Goal: Check status: Check status

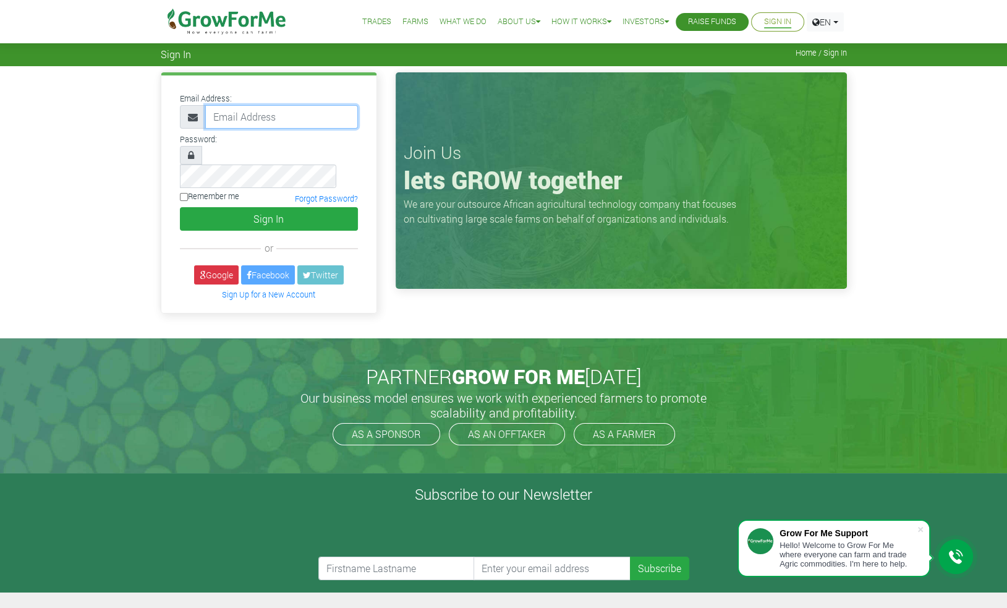
click at [278, 113] on input "email" at bounding box center [281, 116] width 153 height 23
type input "[EMAIL_ADDRESS][DOMAIN_NAME]"
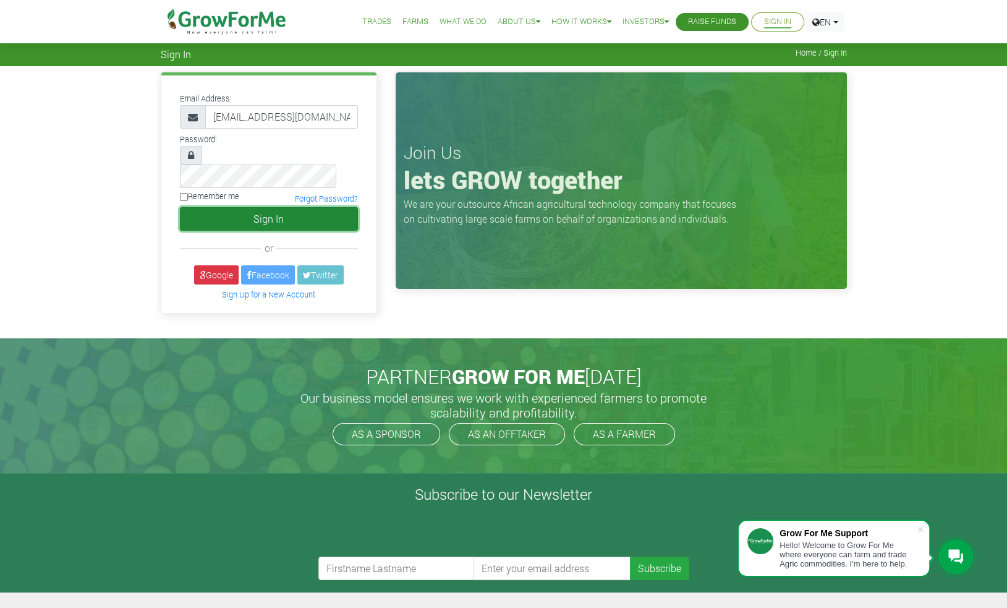
click at [265, 207] on button "Sign In" at bounding box center [269, 218] width 178 height 23
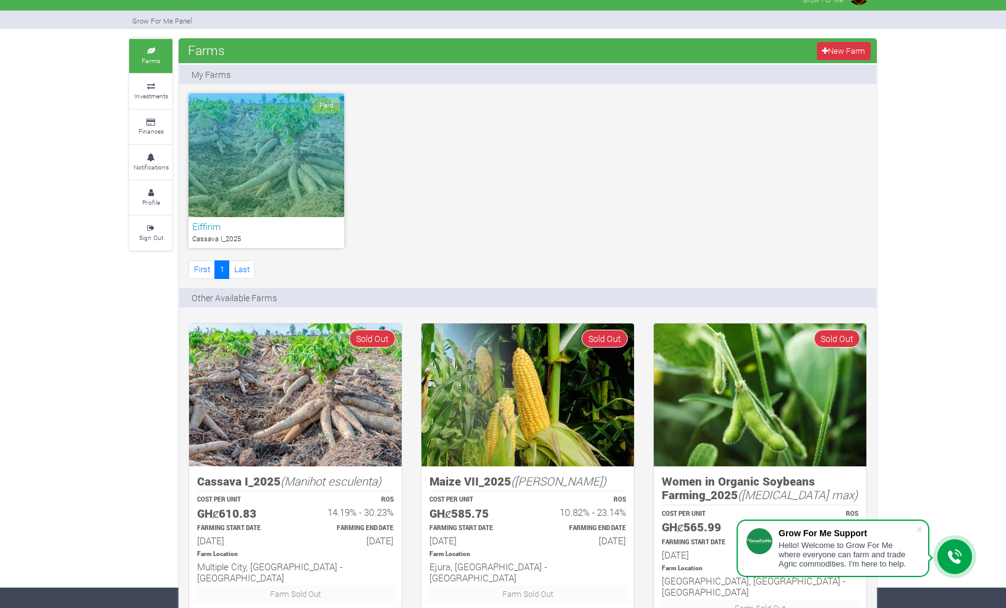
scroll to position [19, 0]
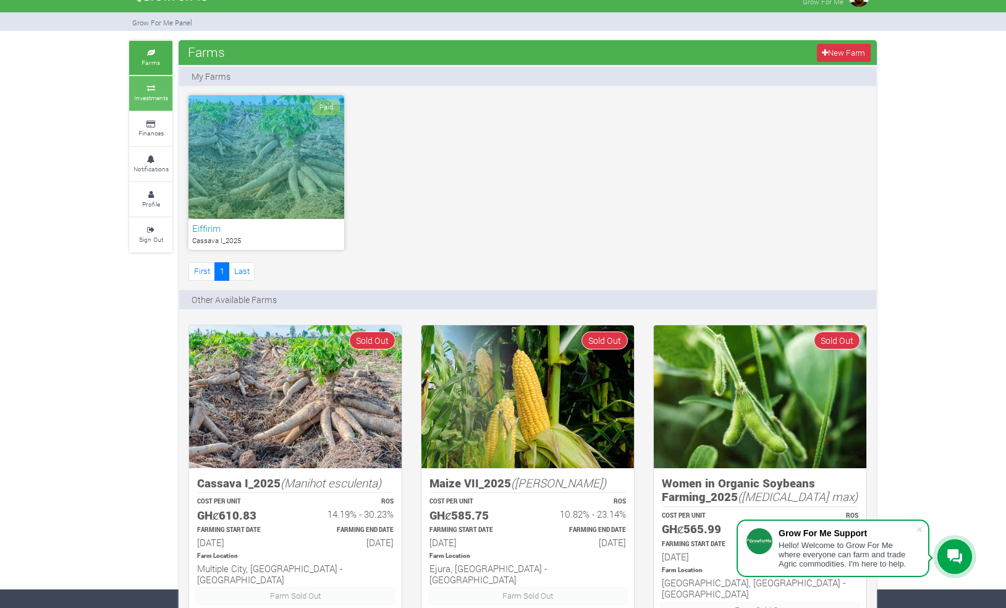
click at [151, 94] on small "Investments" at bounding box center [151, 97] width 34 height 9
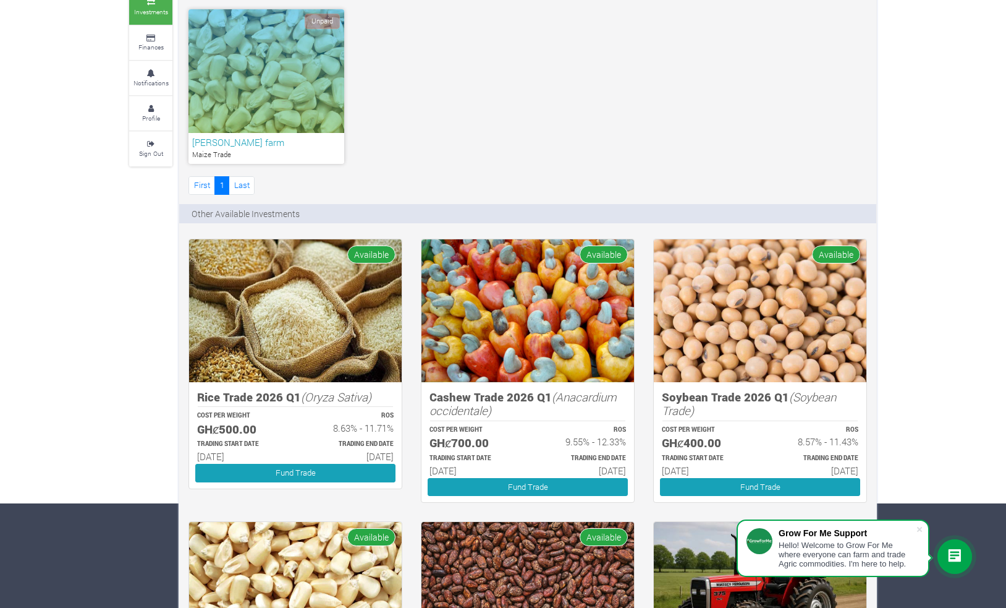
scroll to position [126, 0]
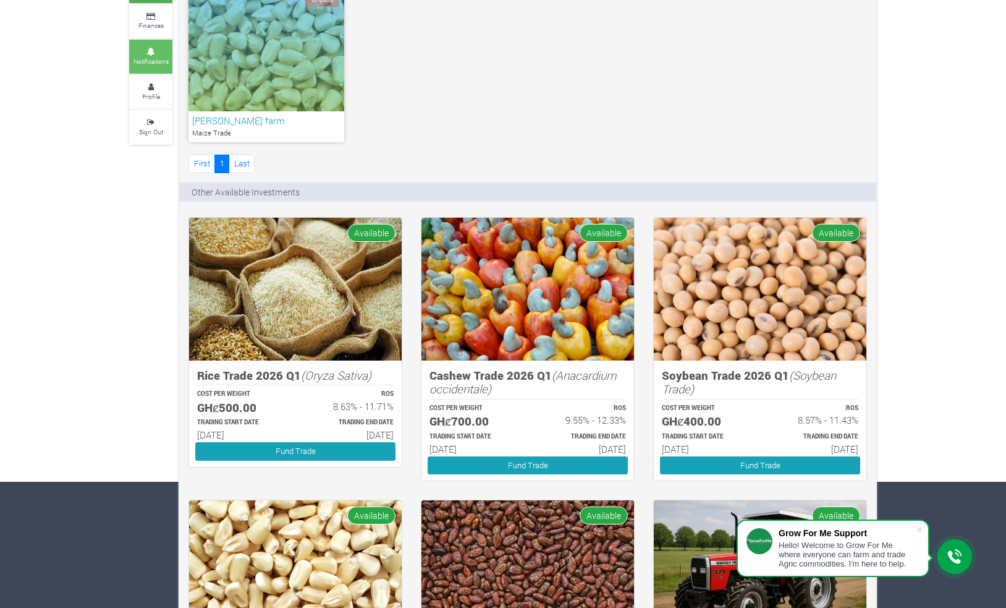
click at [153, 57] on small "Notifications" at bounding box center [151, 61] width 35 height 9
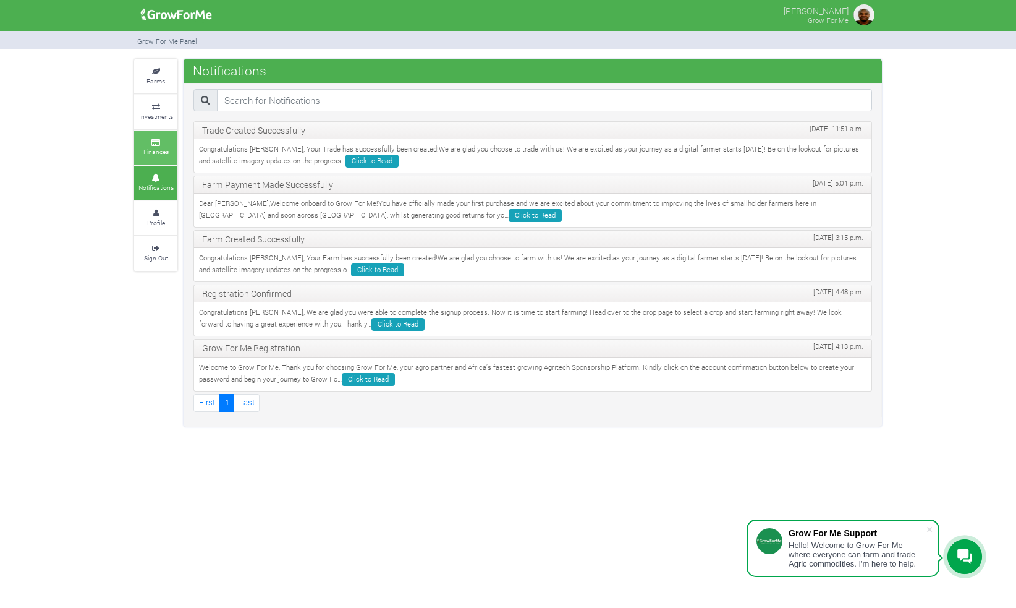
click at [158, 145] on link "Finances" at bounding box center [155, 147] width 43 height 34
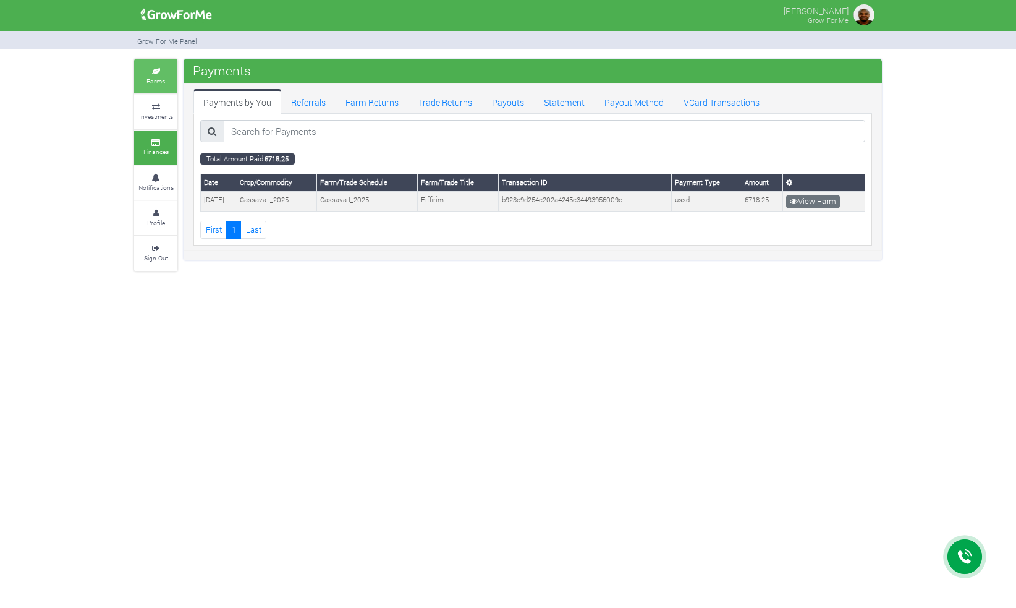
click at [151, 77] on small "Farms" at bounding box center [156, 81] width 19 height 9
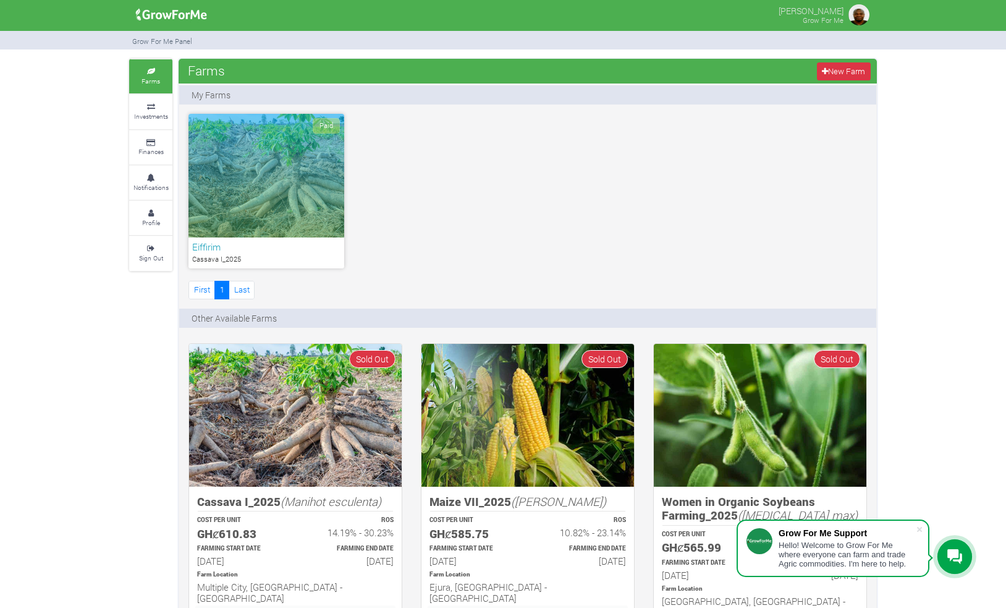
click at [253, 192] on div "Paid" at bounding box center [267, 176] width 156 height 124
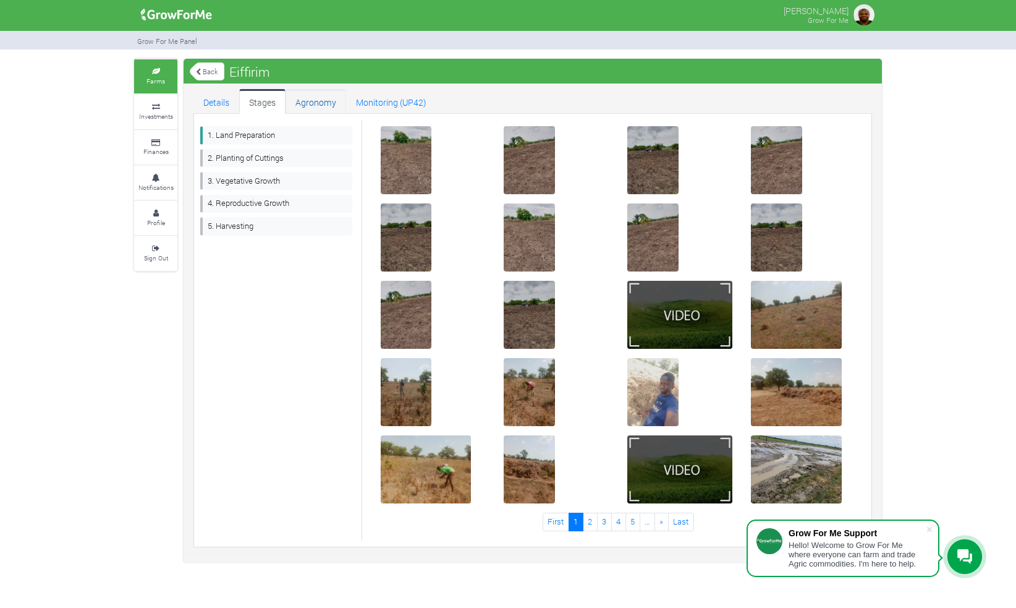
click at [321, 101] on link "Agronomy" at bounding box center [316, 101] width 61 height 25
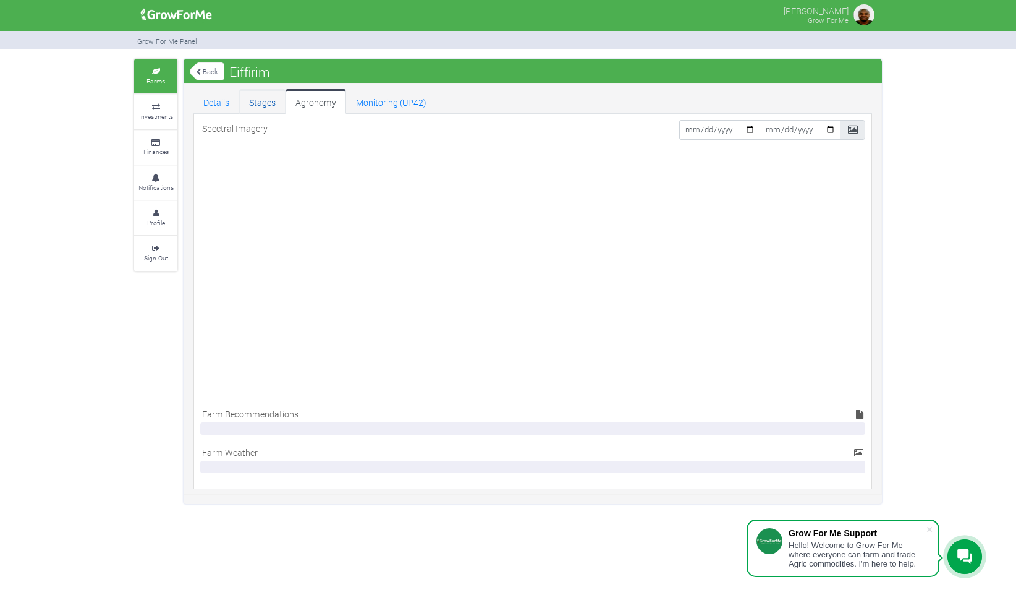
click at [266, 100] on link "Stages" at bounding box center [262, 101] width 46 height 25
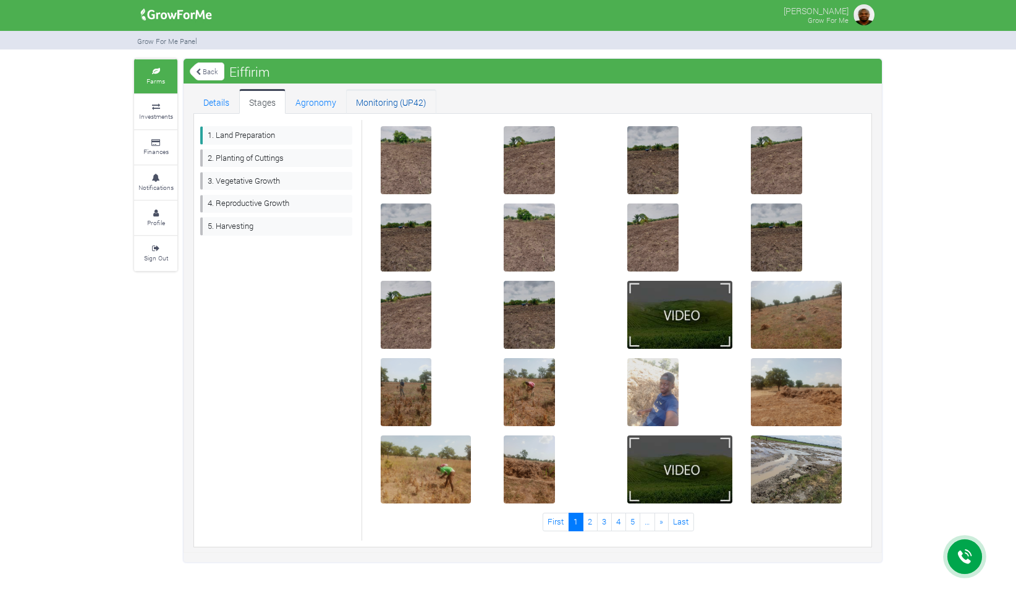
click at [384, 99] on link "Monitoring (UP42)" at bounding box center [391, 101] width 90 height 25
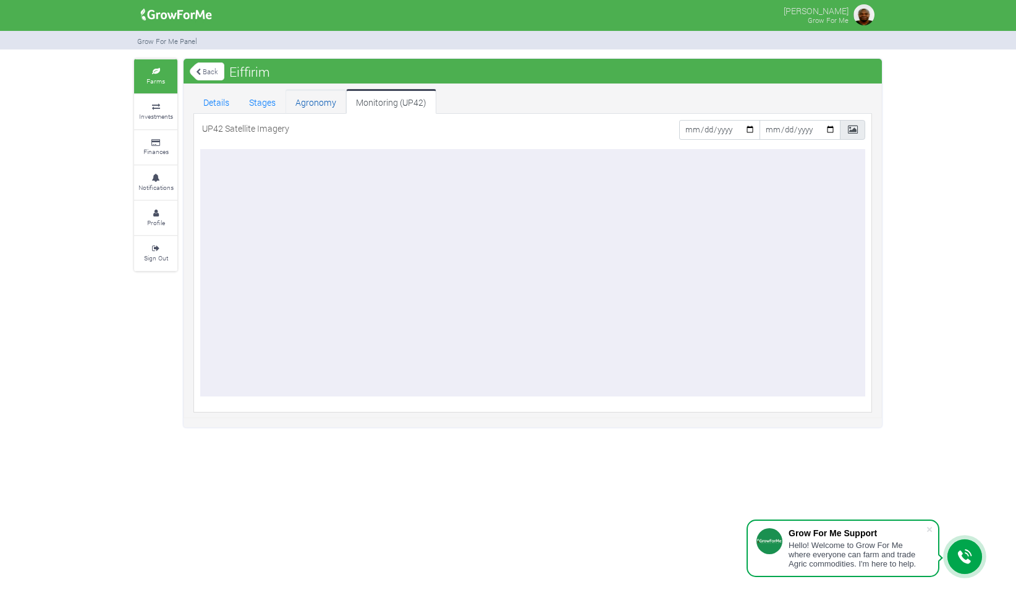
click at [311, 100] on link "Agronomy" at bounding box center [316, 101] width 61 height 25
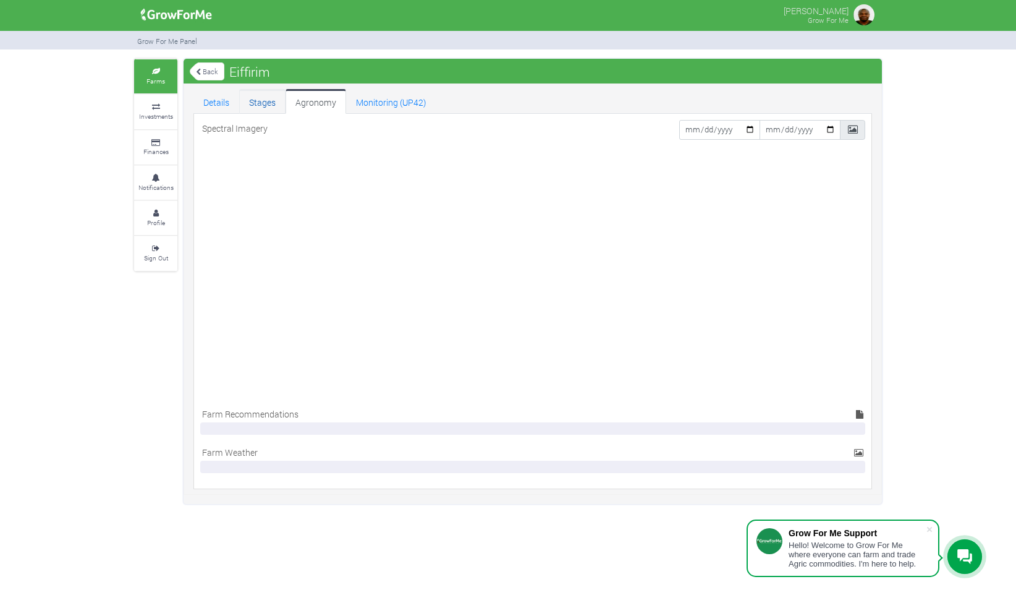
click at [262, 100] on link "Stages" at bounding box center [262, 101] width 46 height 25
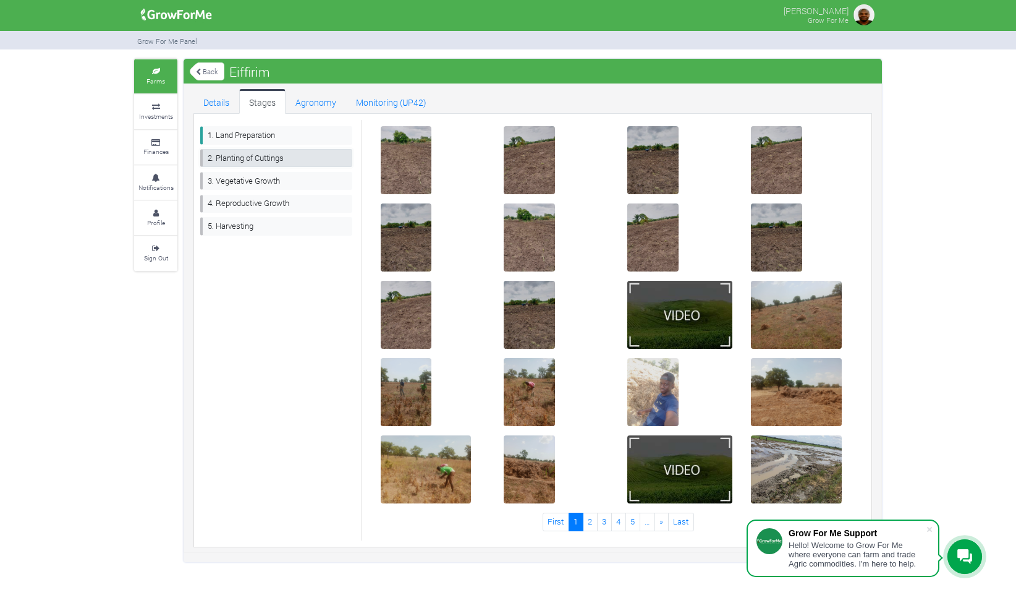
click at [227, 155] on link "2. Planting of Cuttings" at bounding box center [276, 158] width 152 height 18
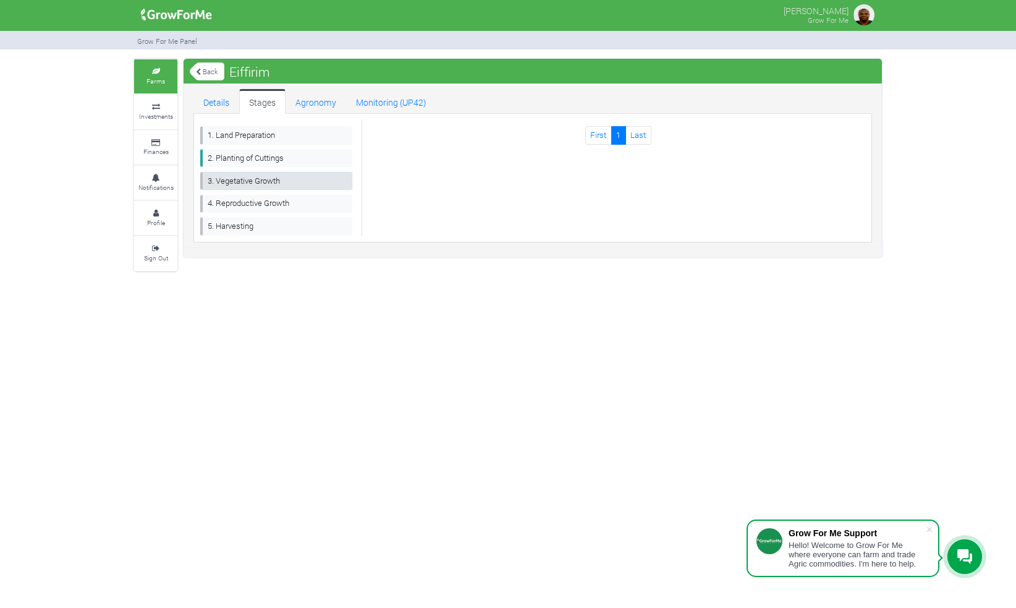
click at [236, 180] on link "3. Vegetative Growth" at bounding box center [276, 181] width 152 height 18
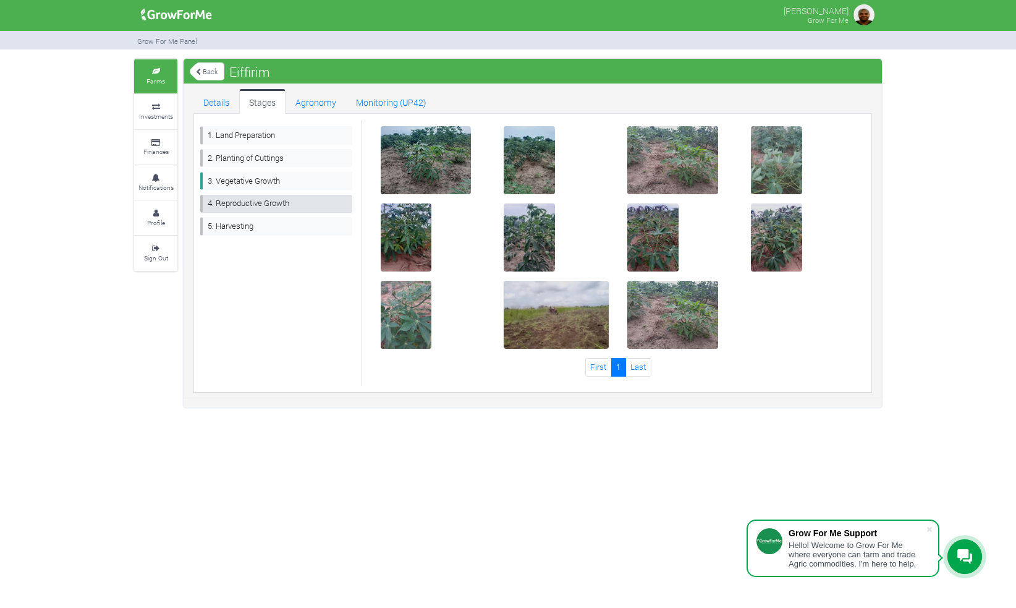
click at [257, 195] on link "4. Reproductive Growth" at bounding box center [276, 204] width 152 height 18
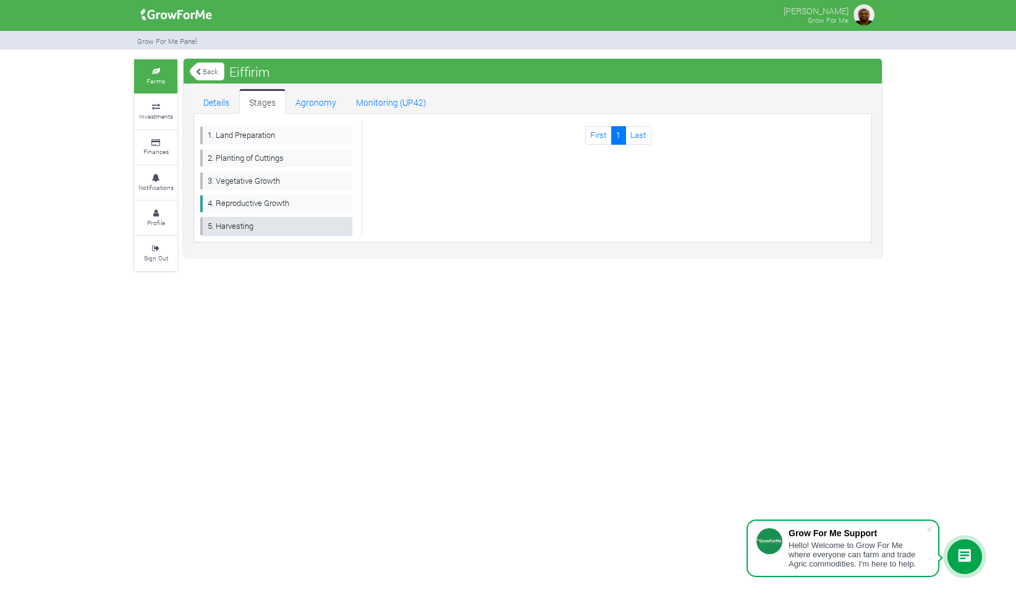
click at [237, 224] on link "5. Harvesting" at bounding box center [276, 226] width 152 height 18
click at [234, 181] on link "3. Vegetative Growth" at bounding box center [276, 181] width 152 height 18
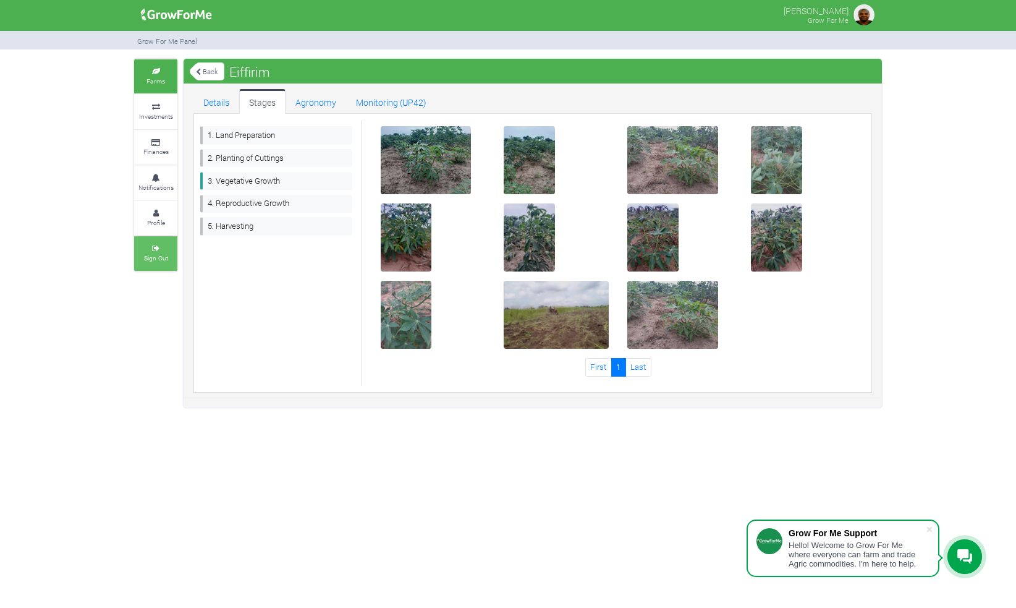
click at [161, 250] on link "Sign Out" at bounding box center [155, 253] width 43 height 34
